Goal: Information Seeking & Learning: Learn about a topic

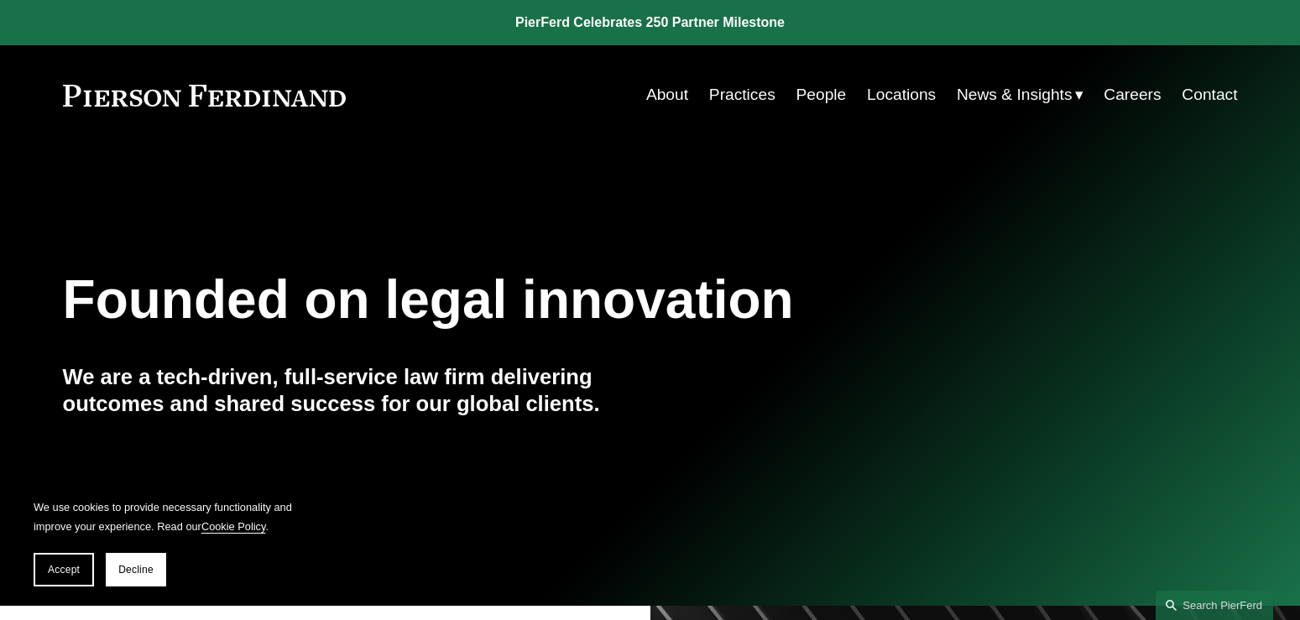
click at [811, 97] on link "People" at bounding box center [822, 95] width 50 height 32
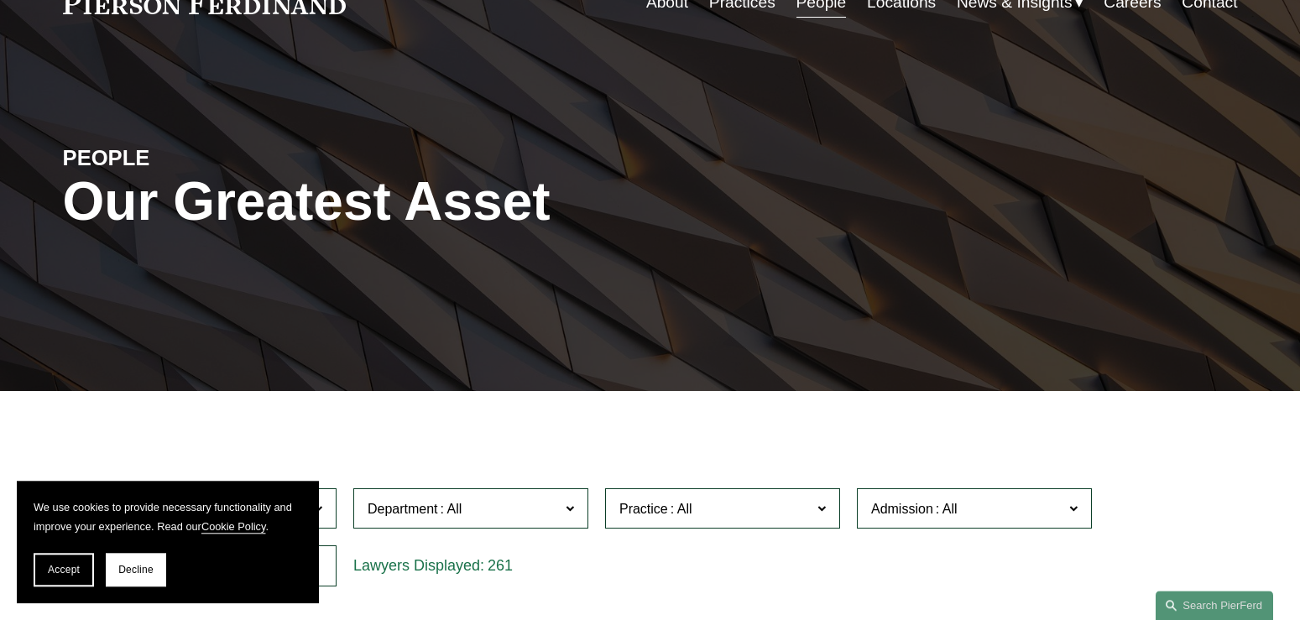
scroll to position [228, 0]
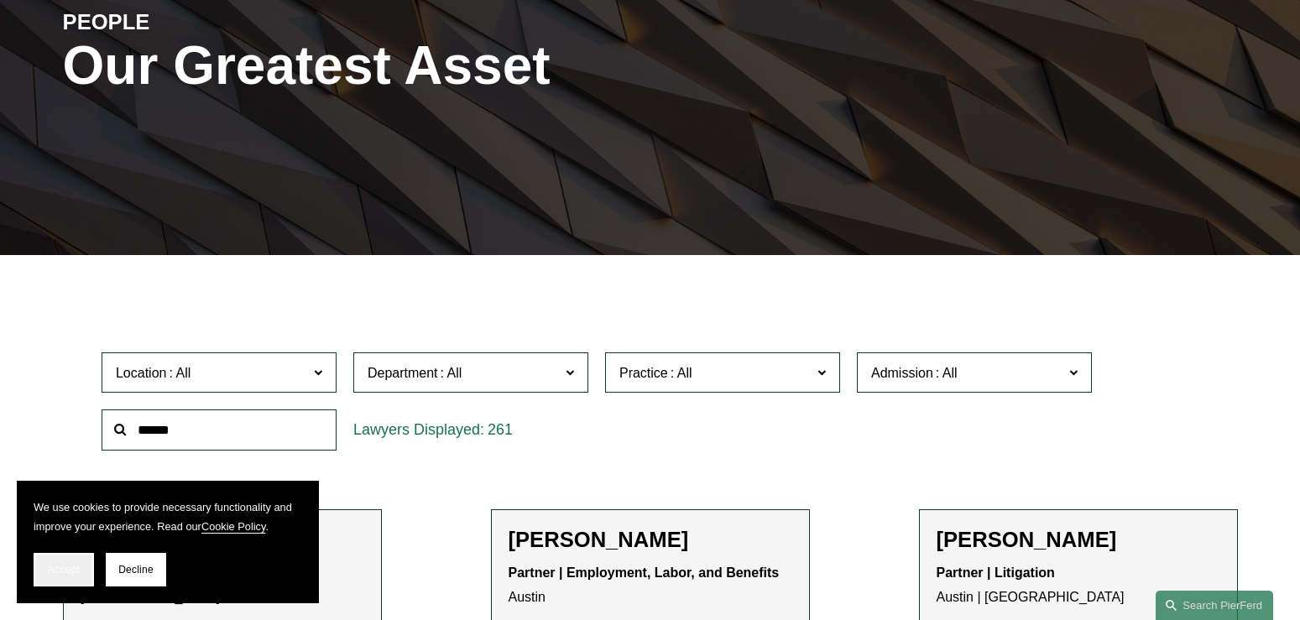
click at [71, 566] on span "Accept" at bounding box center [64, 570] width 32 height 12
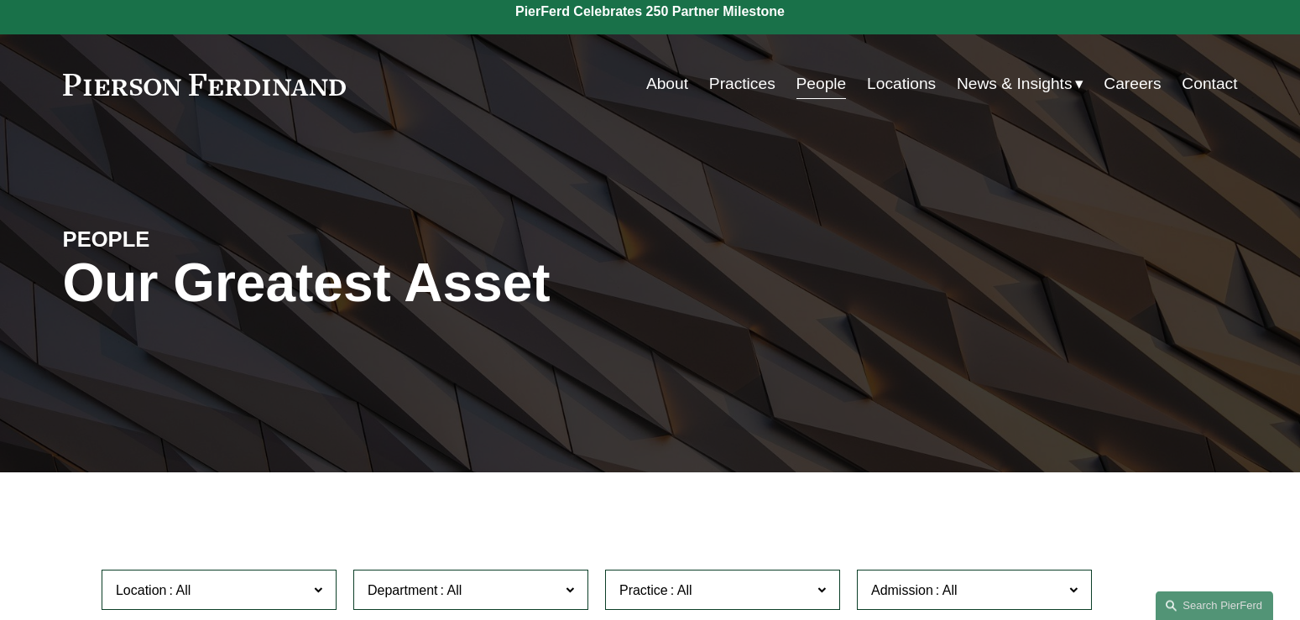
scroll to position [0, 0]
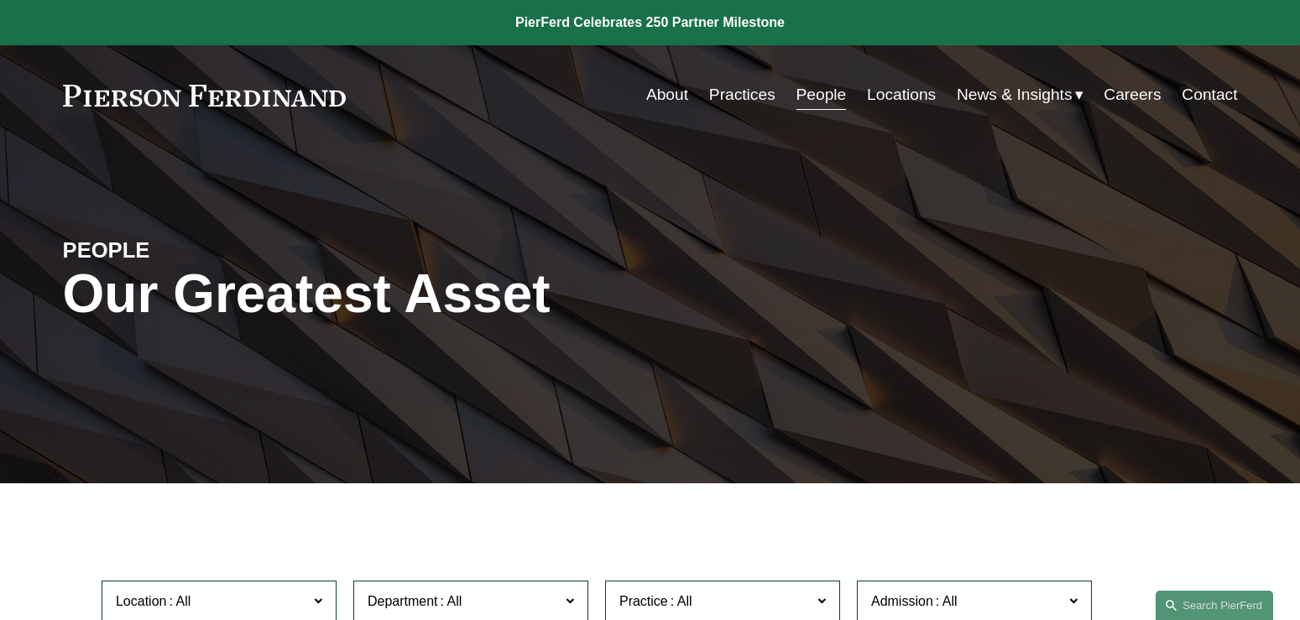
click at [1212, 93] on link "Contact" at bounding box center [1209, 95] width 55 height 32
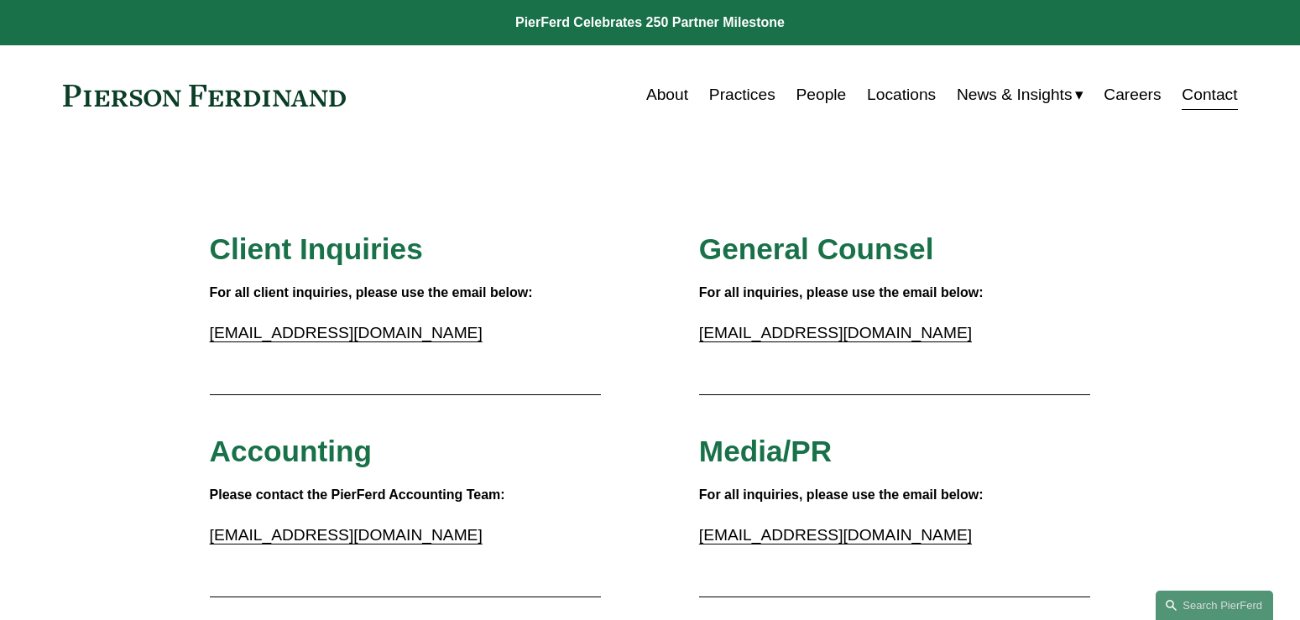
click at [905, 95] on link "Locations" at bounding box center [901, 95] width 69 height 32
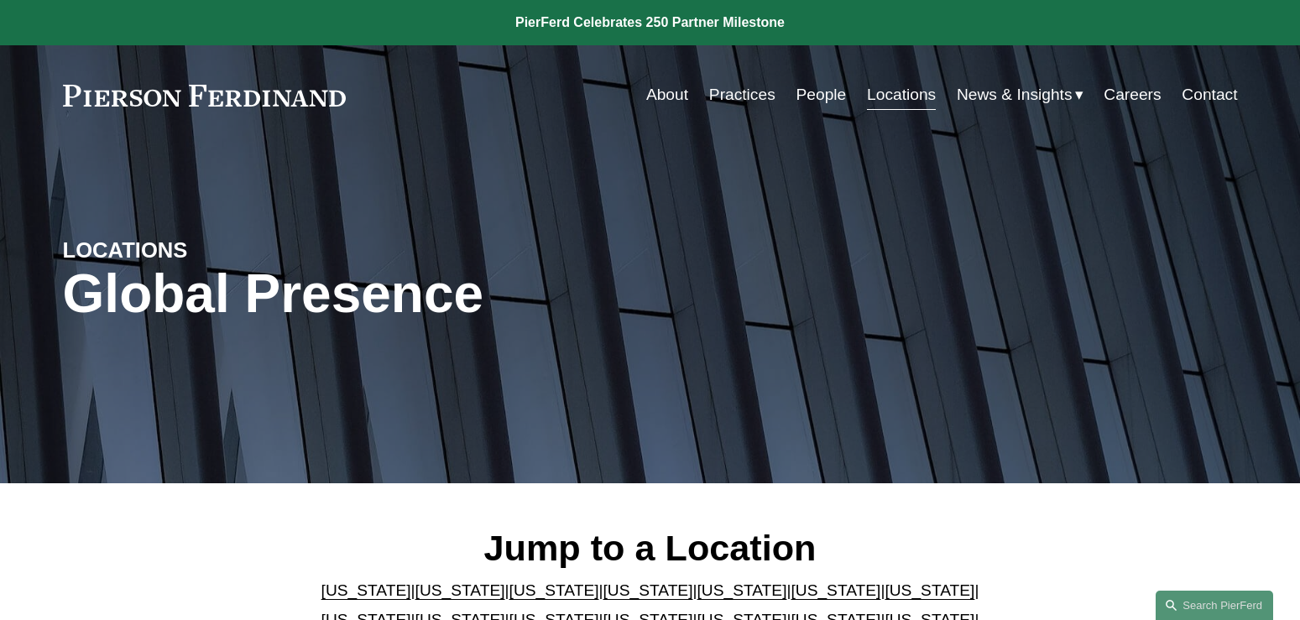
click at [829, 94] on link "People" at bounding box center [822, 95] width 50 height 32
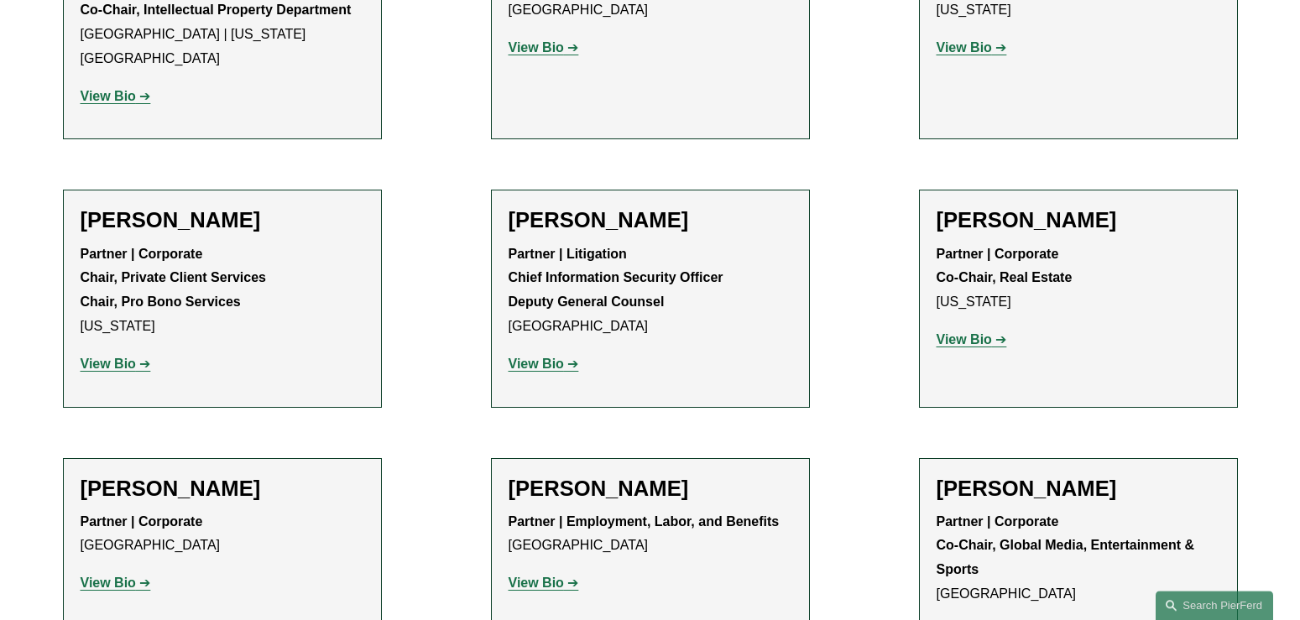
scroll to position [18839, 0]
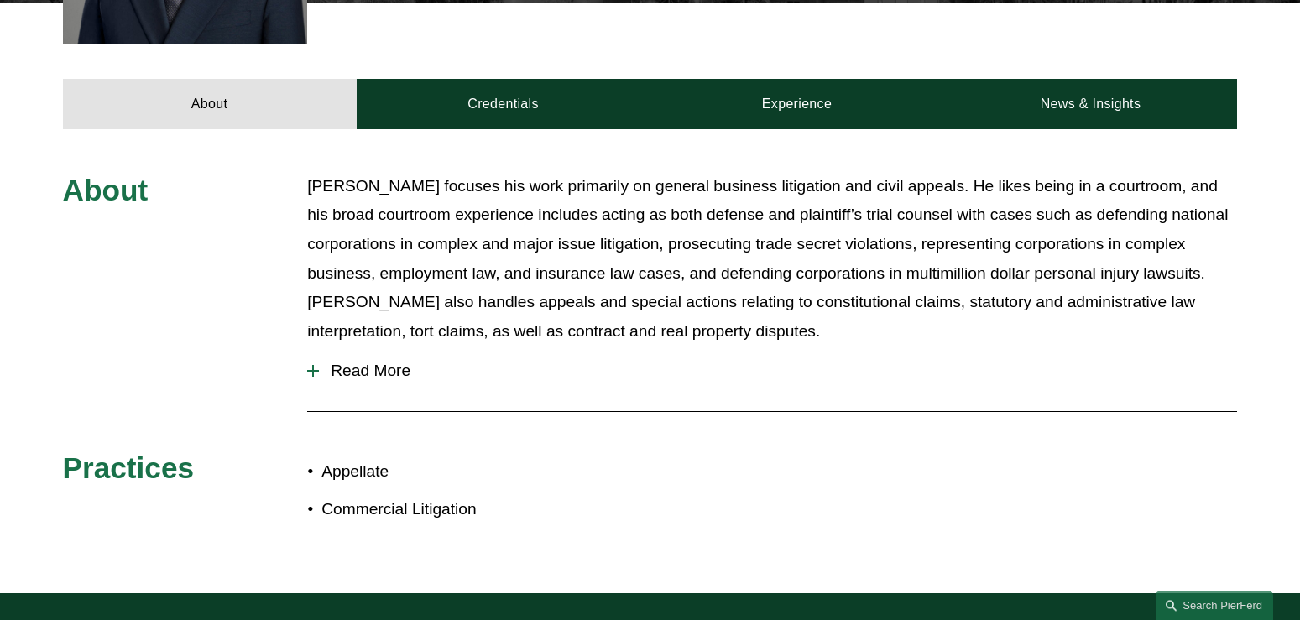
scroll to position [657, 0]
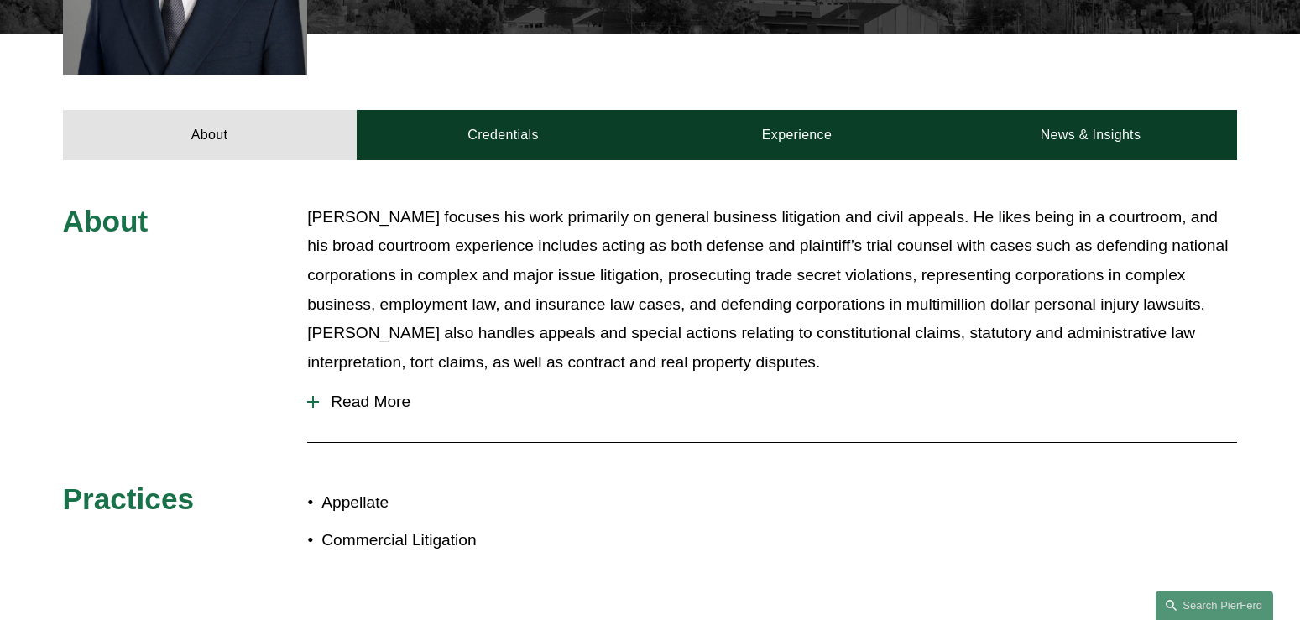
click at [313, 396] on div at bounding box center [313, 402] width 2 height 12
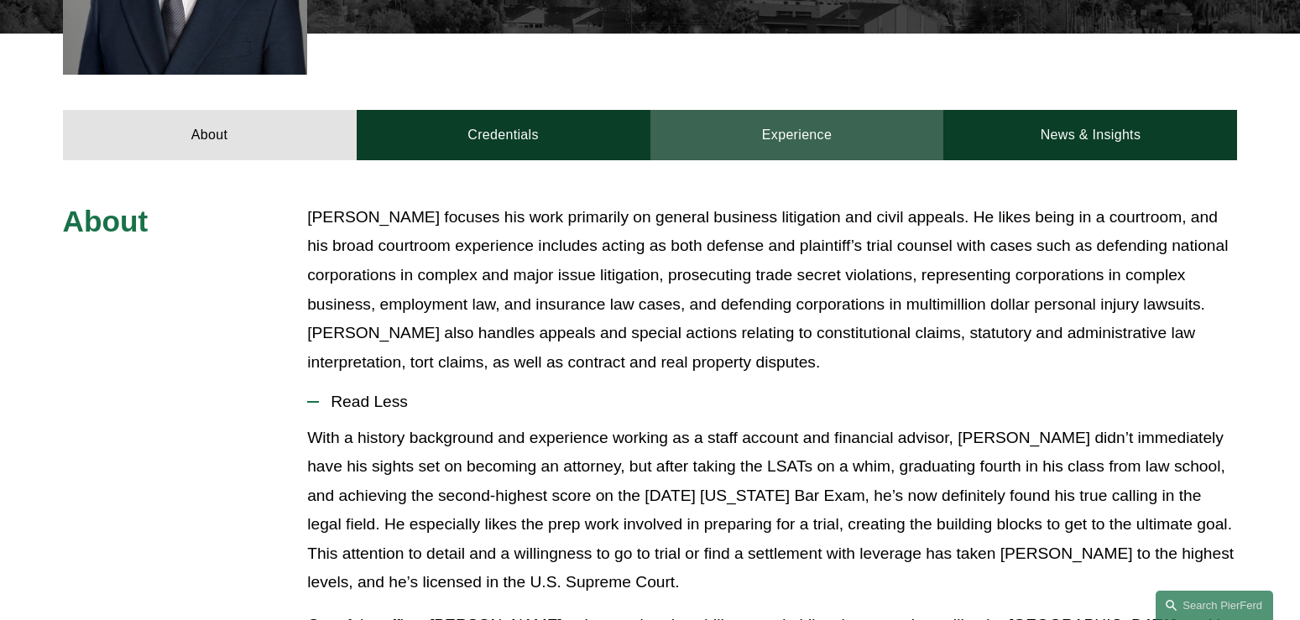
click at [804, 110] on link "Experience" at bounding box center [798, 135] width 294 height 50
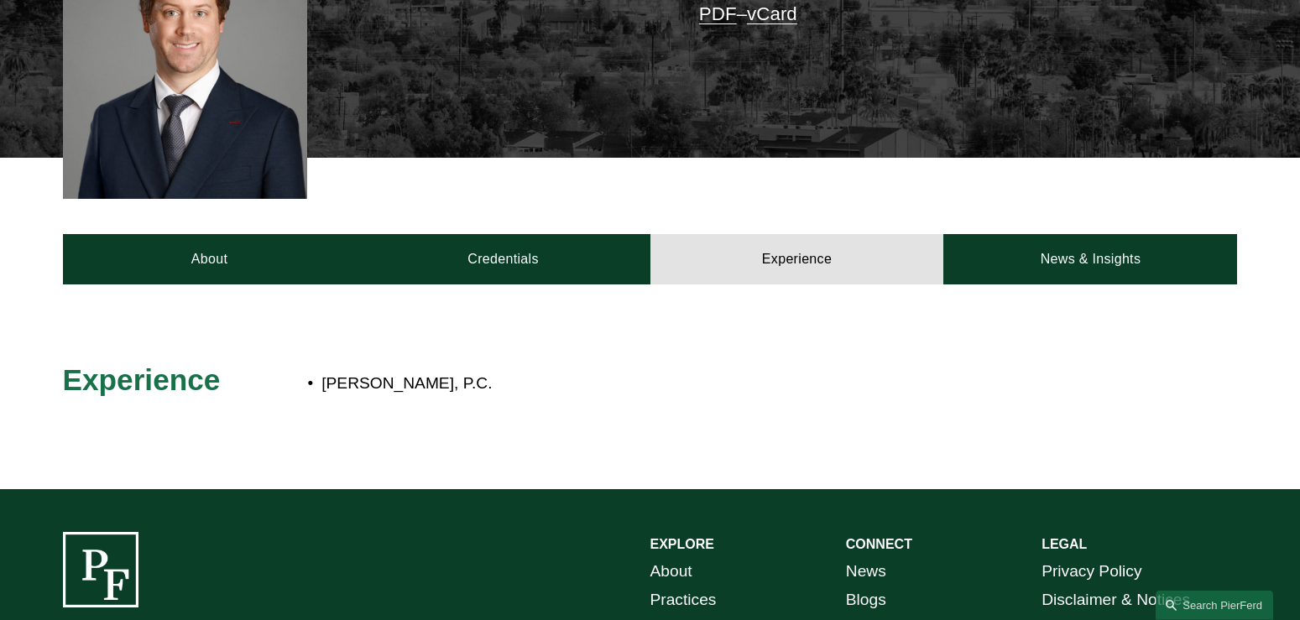
scroll to position [396, 0]
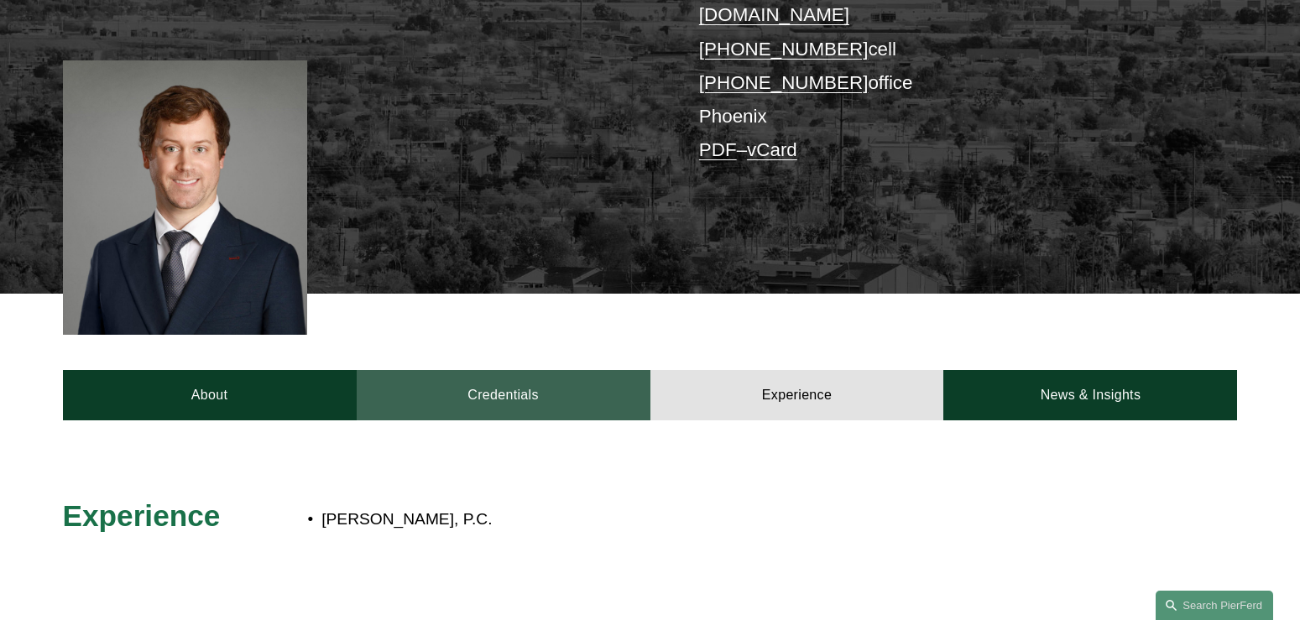
click at [509, 373] on link "Credentials" at bounding box center [504, 395] width 294 height 50
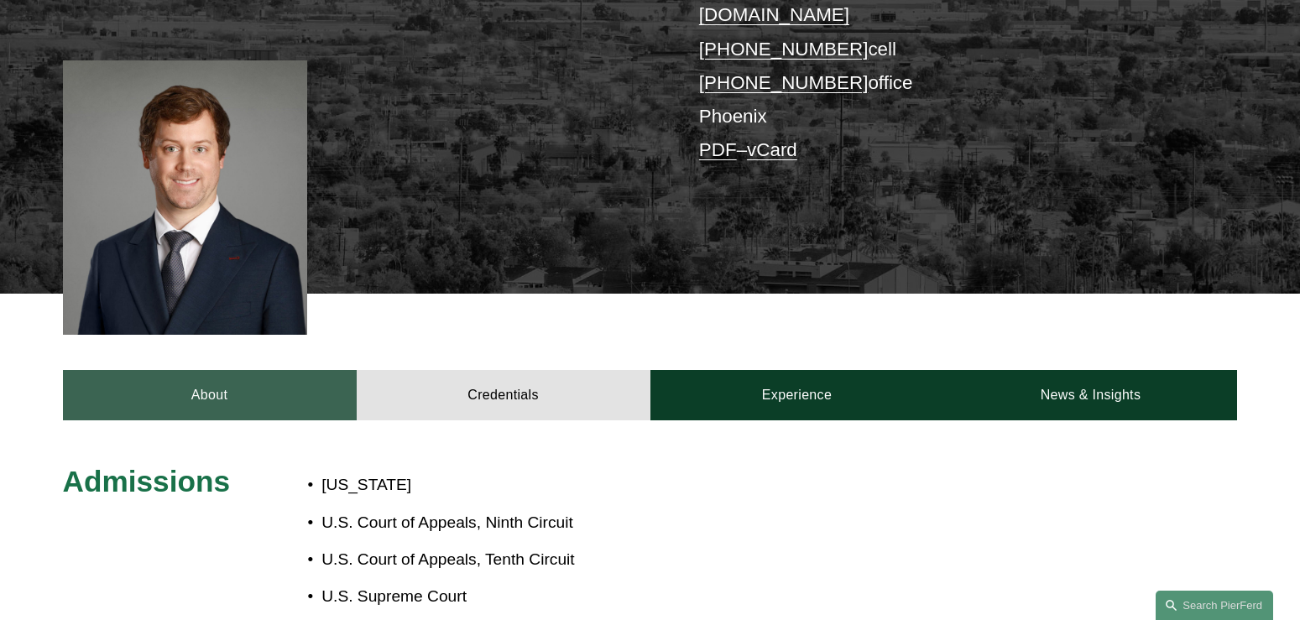
click at [238, 370] on link "About" at bounding box center [210, 395] width 294 height 50
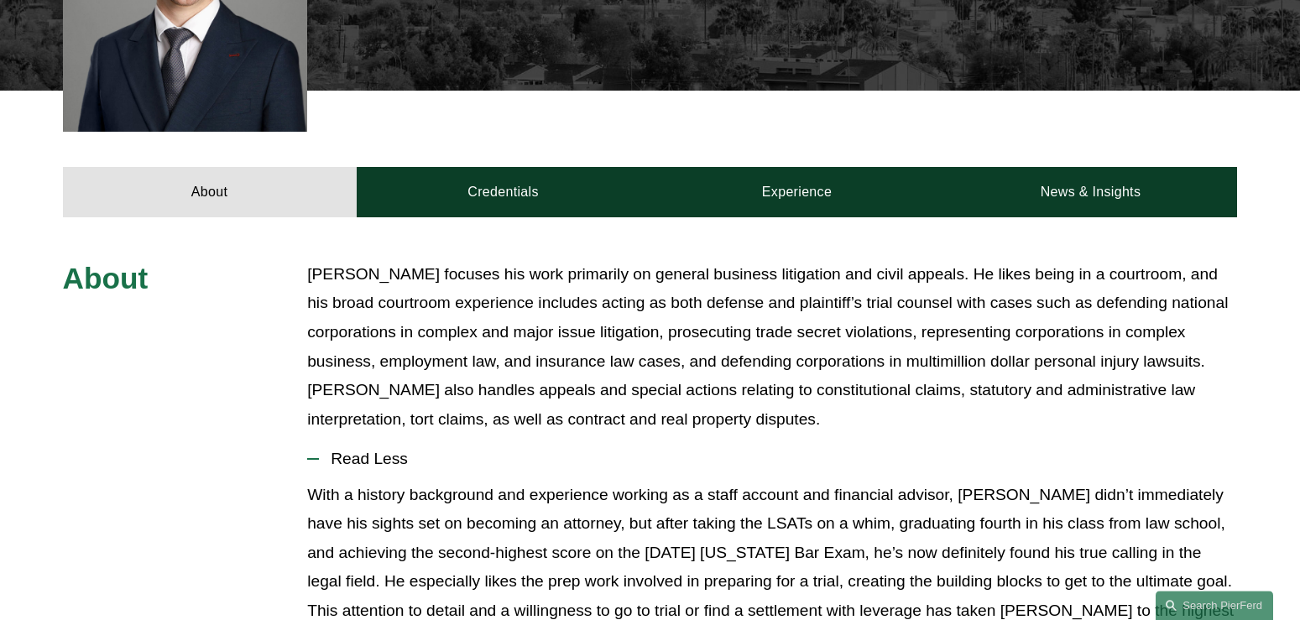
scroll to position [625, 0]
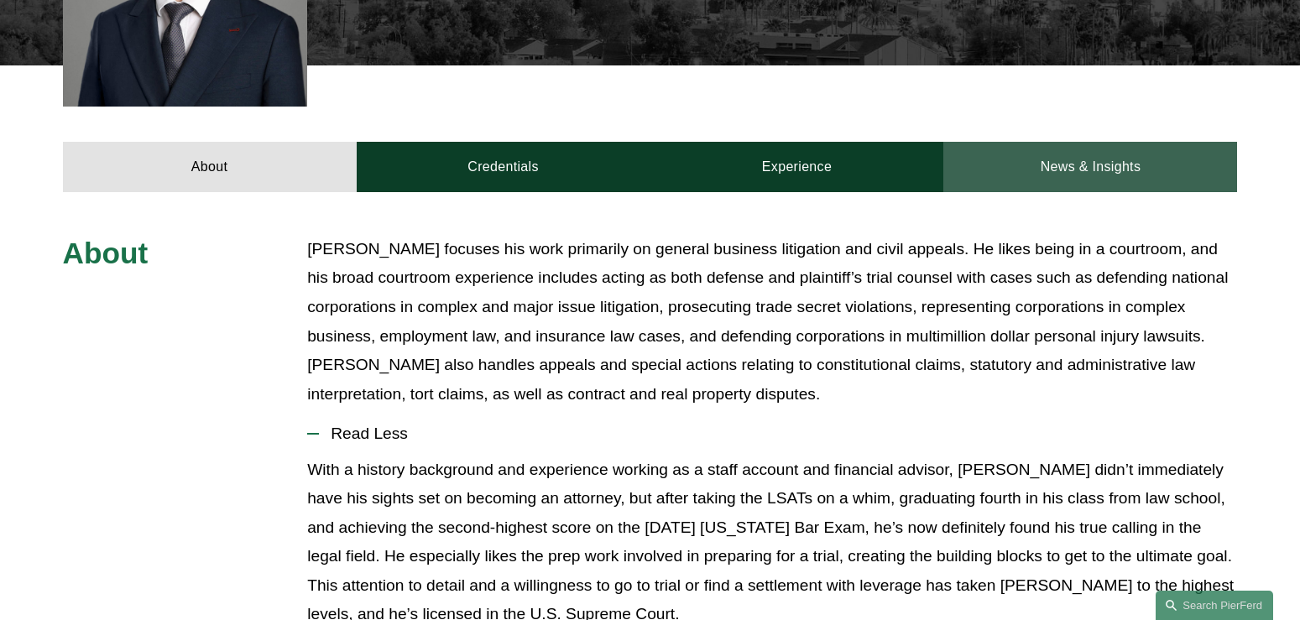
click at [1099, 142] on link "News & Insights" at bounding box center [1091, 167] width 294 height 50
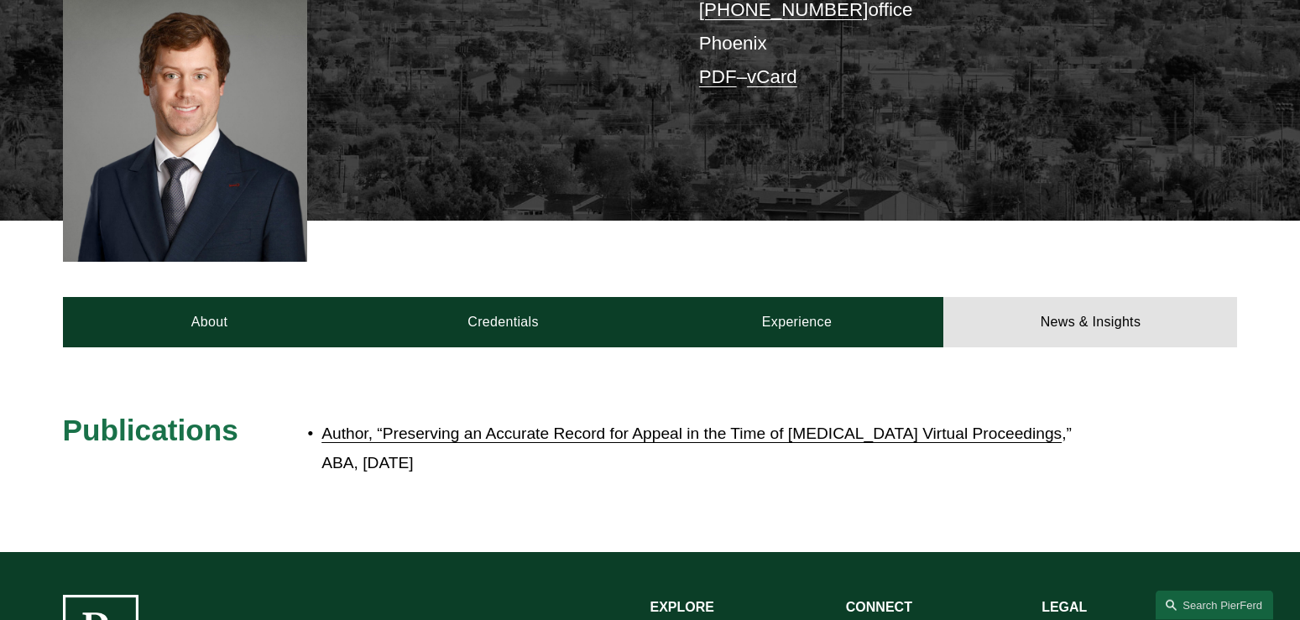
scroll to position [510, 0]
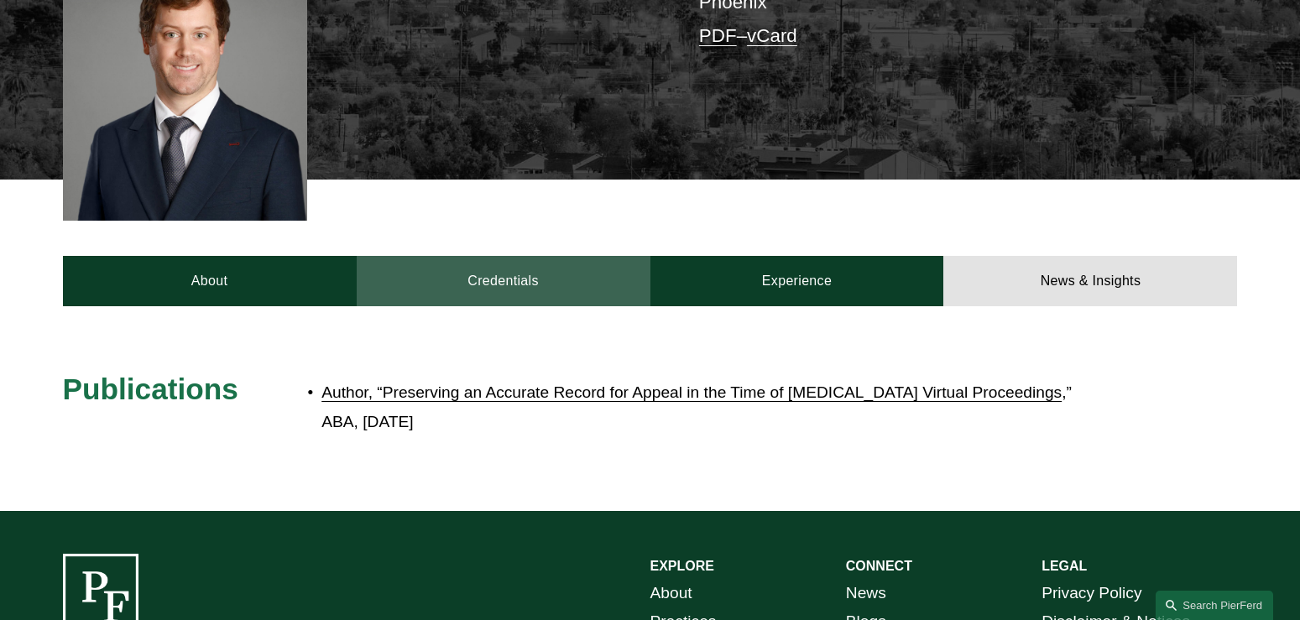
click at [494, 258] on link "Credentials" at bounding box center [504, 281] width 294 height 50
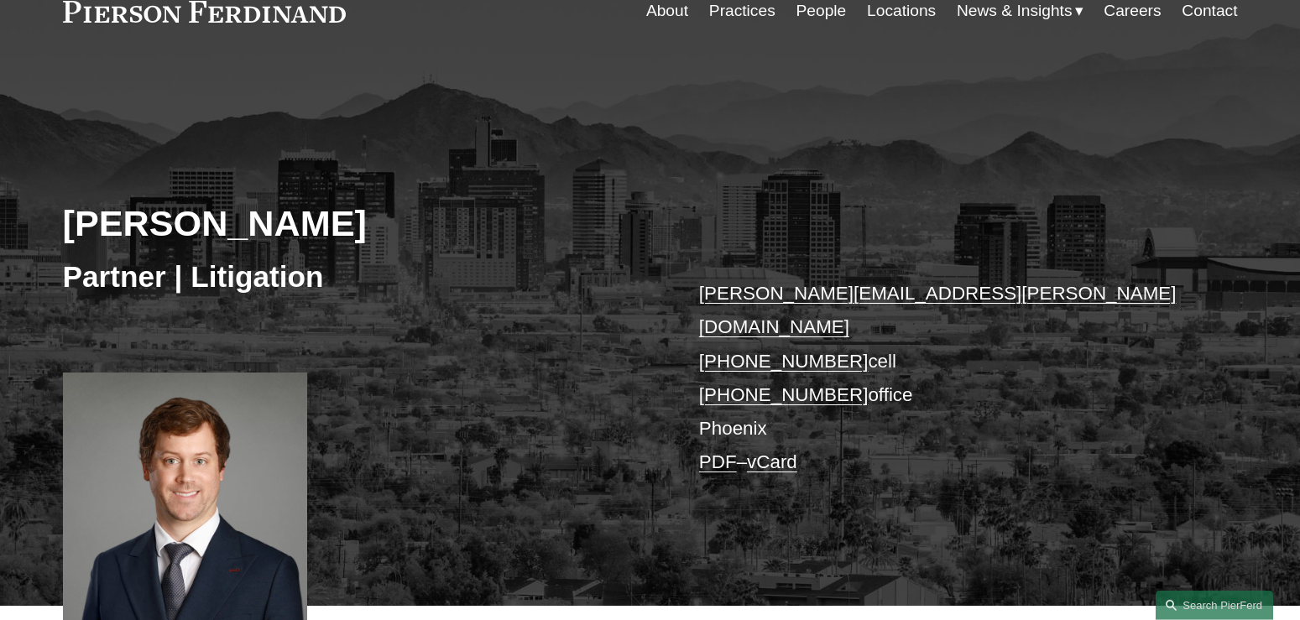
scroll to position [0, 0]
